Goal: Task Accomplishment & Management: Manage account settings

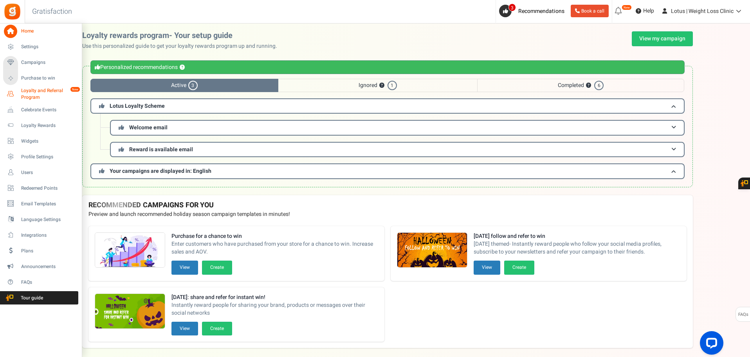
click at [34, 96] on span "Loyalty and Referral Program" at bounding box center [49, 93] width 57 height 13
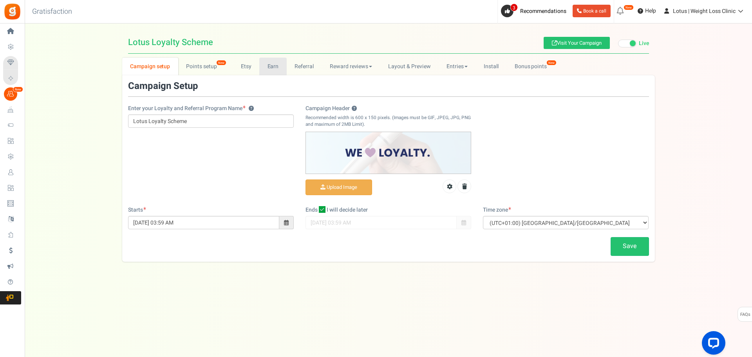
click at [273, 65] on link "Earn" at bounding box center [272, 67] width 27 height 18
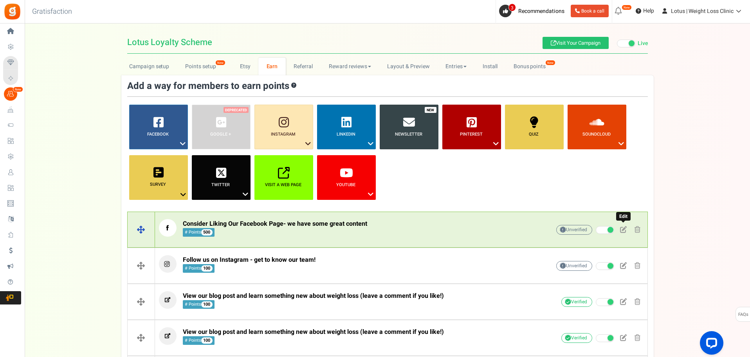
click at [623, 227] on span at bounding box center [623, 229] width 7 height 7
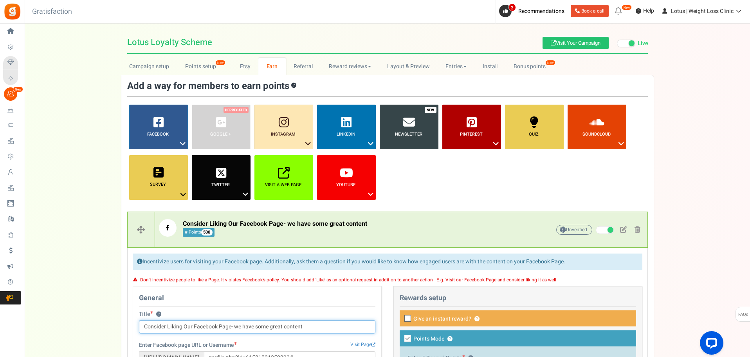
scroll to position [157, 0]
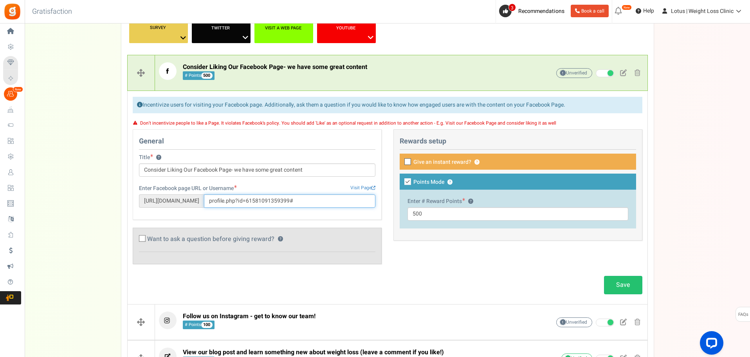
click at [258, 202] on input "profile.php?id=61581091359399#" at bounding box center [290, 200] width 172 height 13
click at [258, 201] on input "profile.php?id=61581091359399#" at bounding box center [290, 200] width 172 height 13
paste input "[URL][DOMAIN_NAME]"
type input "profile.php?id=61581091359399"
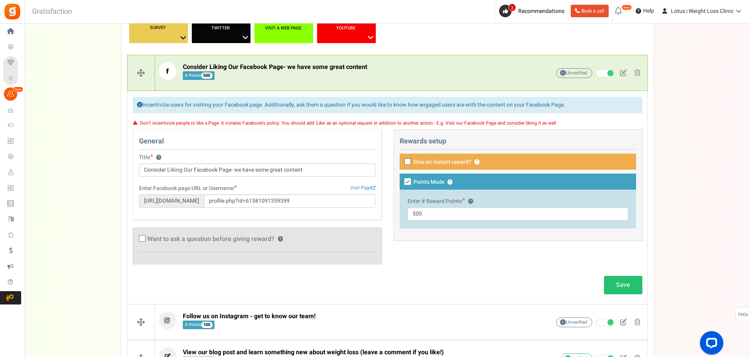
drag, startPoint x: 625, startPoint y: 280, endPoint x: 531, endPoint y: 289, distance: 94.8
click at [625, 280] on link "Save" at bounding box center [623, 285] width 38 height 18
click at [360, 189] on link "Visit Page" at bounding box center [362, 187] width 25 height 7
